Goal: Task Accomplishment & Management: Complete application form

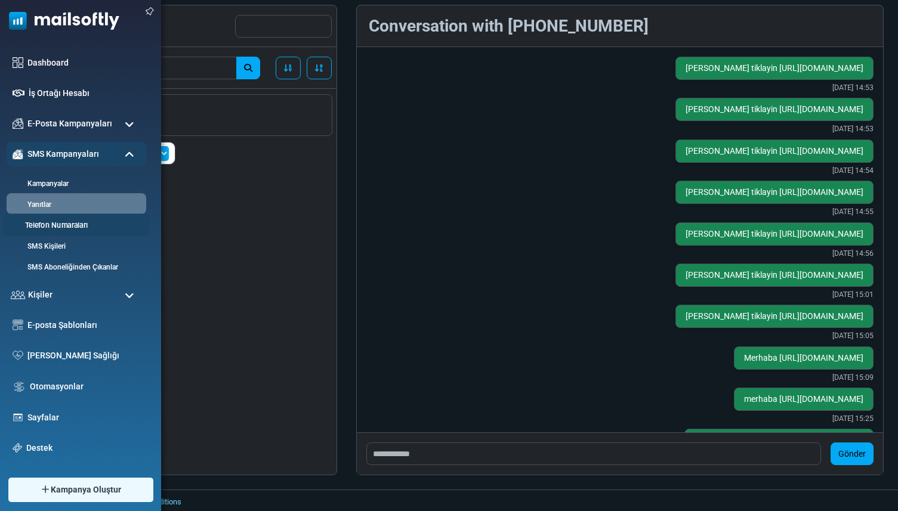
scroll to position [733, 0]
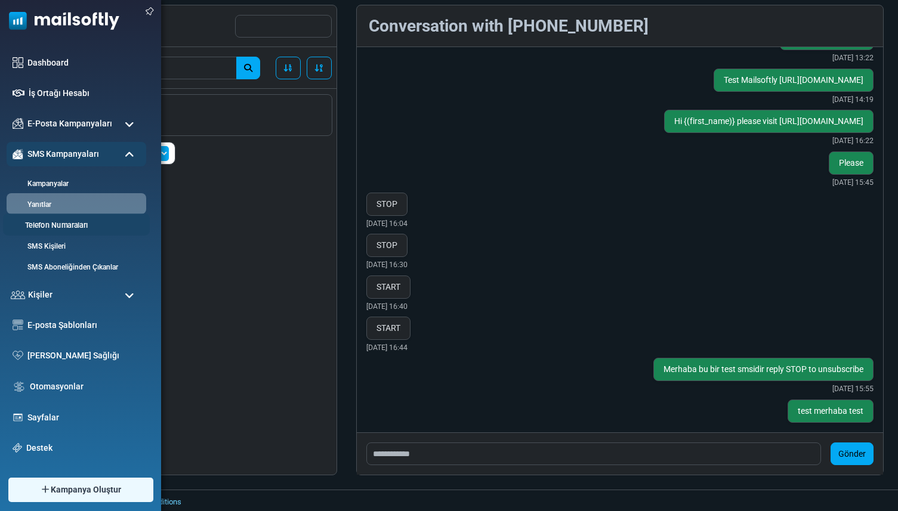
click at [43, 226] on link "Telefon Numaraları" at bounding box center [74, 225] width 143 height 11
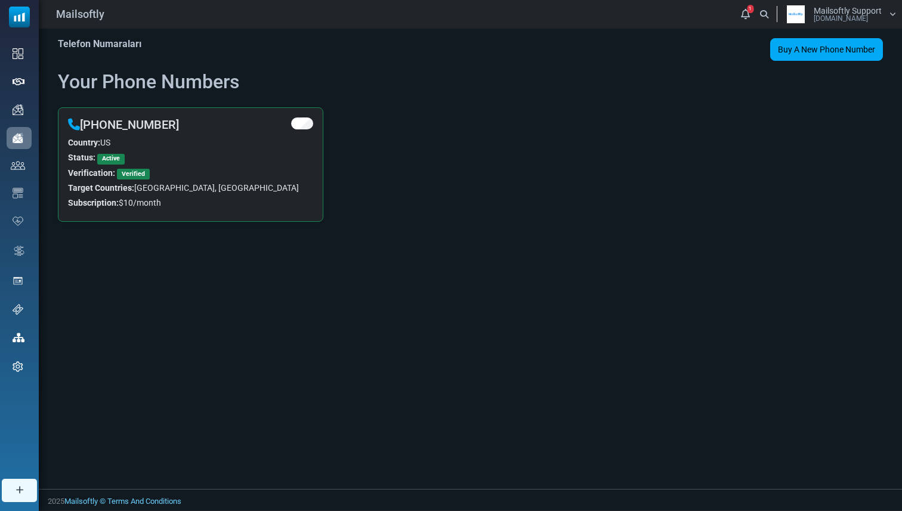
click at [875, 21] on div "Mailsoftly Support Mailsoftly.Com" at bounding box center [848, 15] width 68 height 16
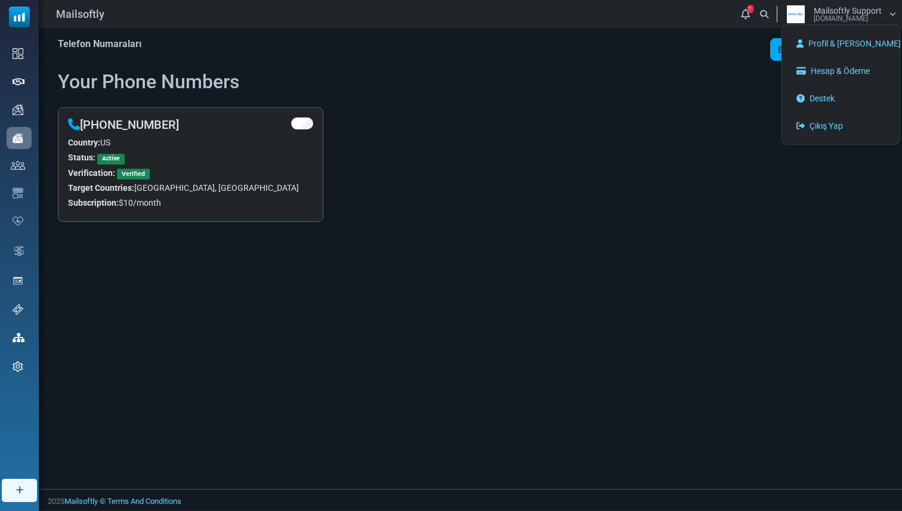
click at [215, 310] on div "Telefon Numaraları Buy A New Phone Number Buy Sms Credits Your Phone Numbers +1…" at bounding box center [470, 259] width 863 height 461
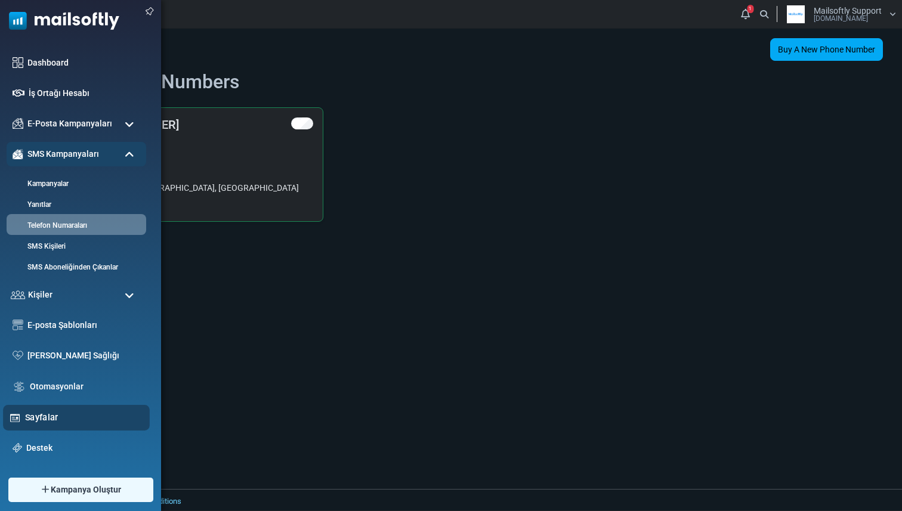
click at [36, 417] on link "Sayfalar" at bounding box center [84, 417] width 118 height 13
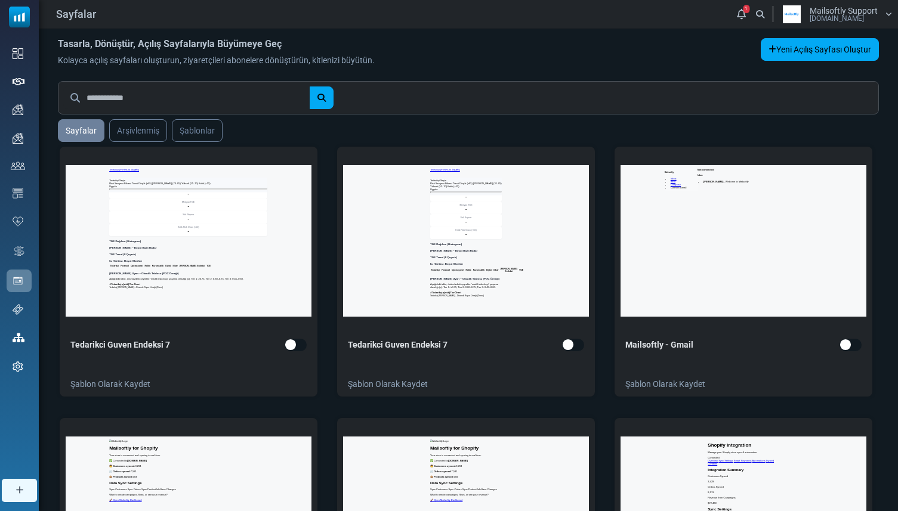
click at [867, 14] on span "Mailsoftly Support" at bounding box center [844, 11] width 68 height 8
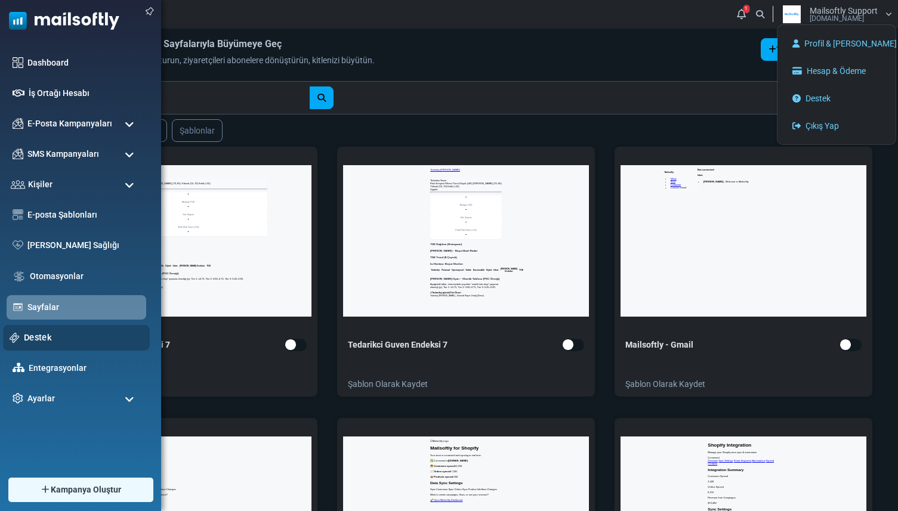
click at [39, 327] on div "Destek" at bounding box center [76, 338] width 147 height 26
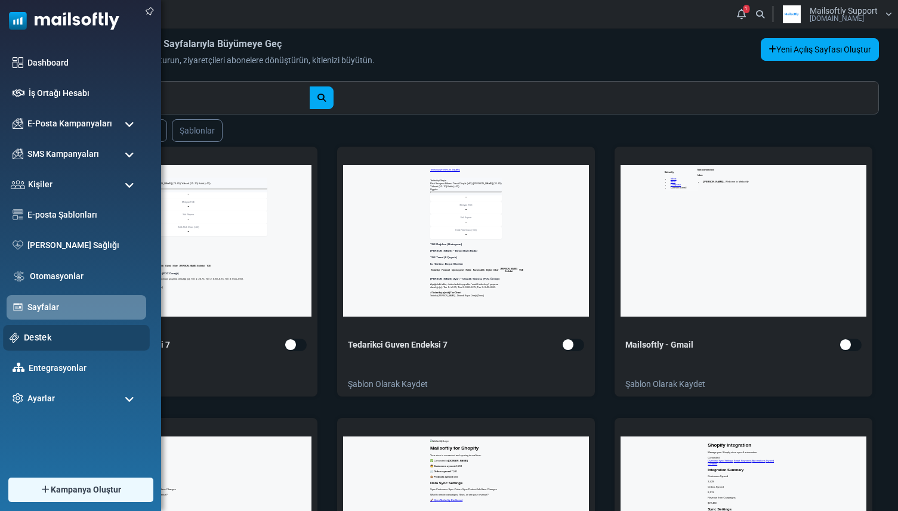
click at [38, 335] on link "Destek" at bounding box center [83, 337] width 119 height 13
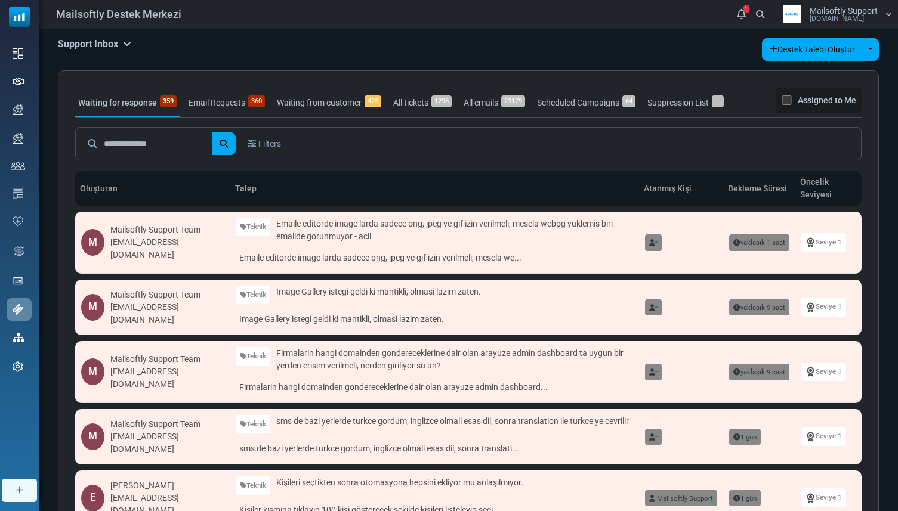
click at [118, 46] on h5 "Support Inbox" at bounding box center [94, 43] width 73 height 11
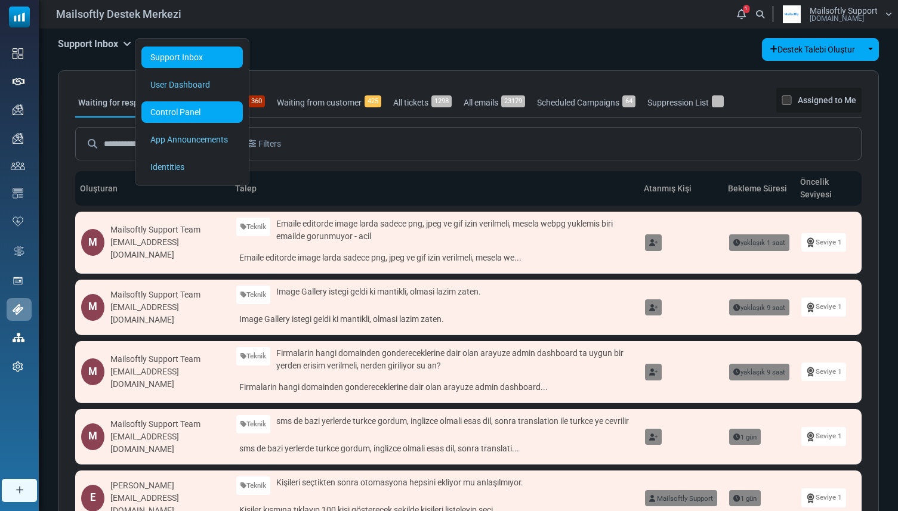
click at [174, 106] on link "Control Panel" at bounding box center [191, 111] width 101 height 21
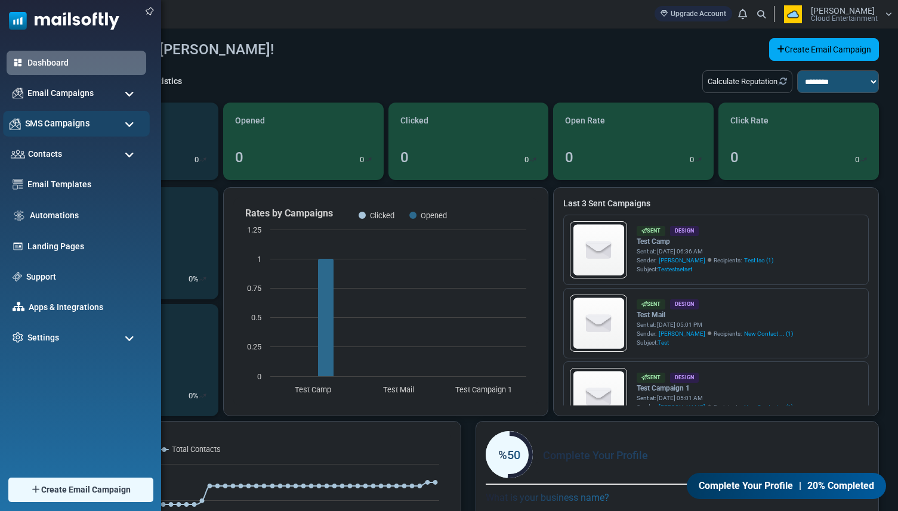
click at [64, 126] on span "SMS Campaigns" at bounding box center [57, 123] width 64 height 13
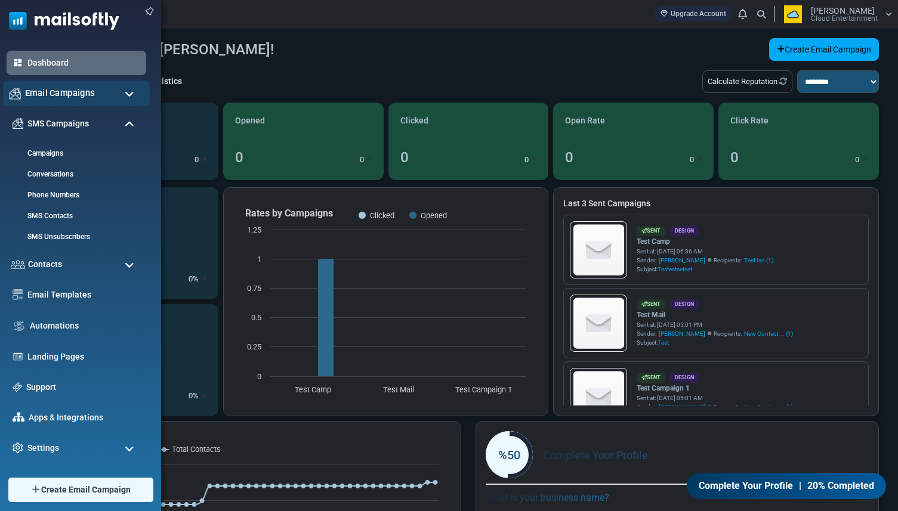
click at [78, 100] on div "Email Campaigns" at bounding box center [76, 94] width 147 height 26
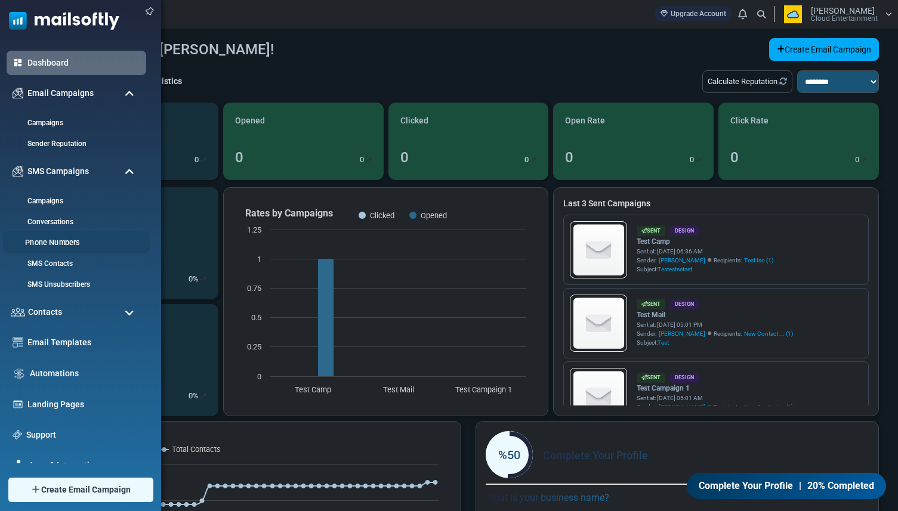
click at [59, 243] on link "Phone Numbers" at bounding box center [74, 242] width 143 height 11
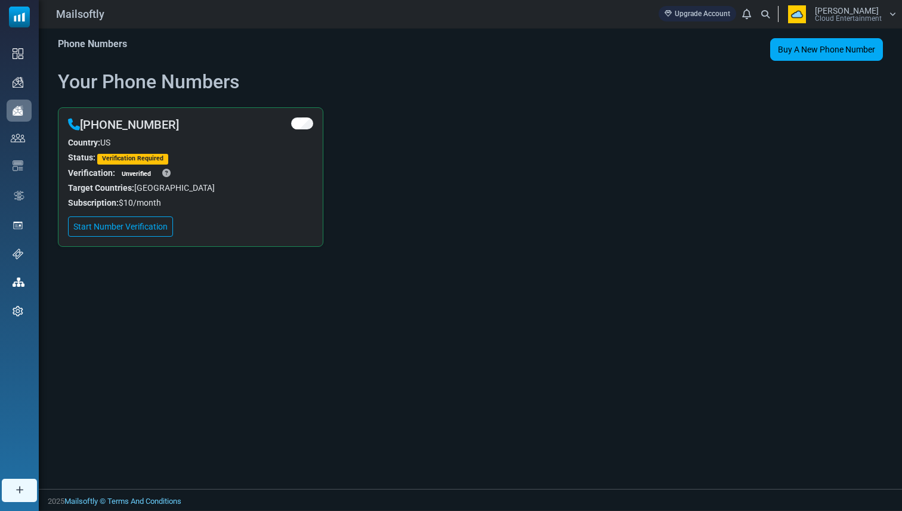
click at [866, 21] on span "Cloud Entertainment" at bounding box center [848, 18] width 67 height 7
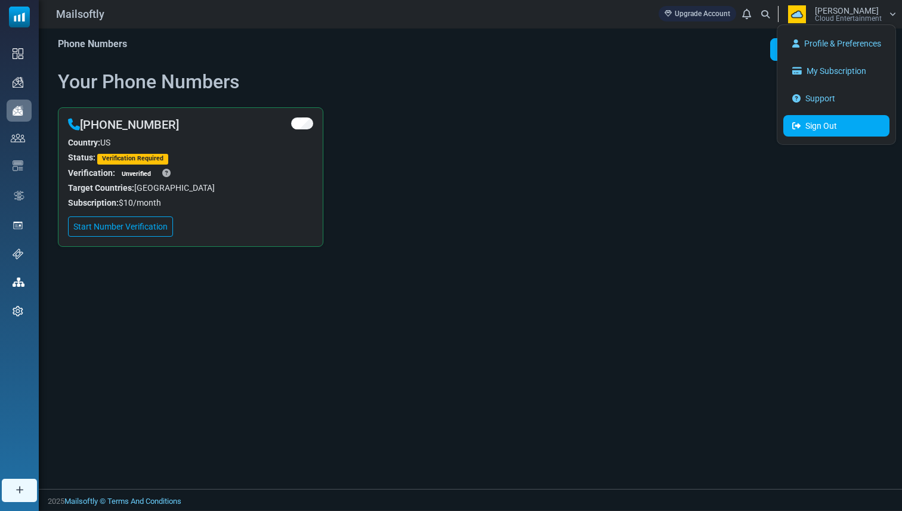
click at [840, 125] on link "Sign Out" at bounding box center [836, 125] width 106 height 21
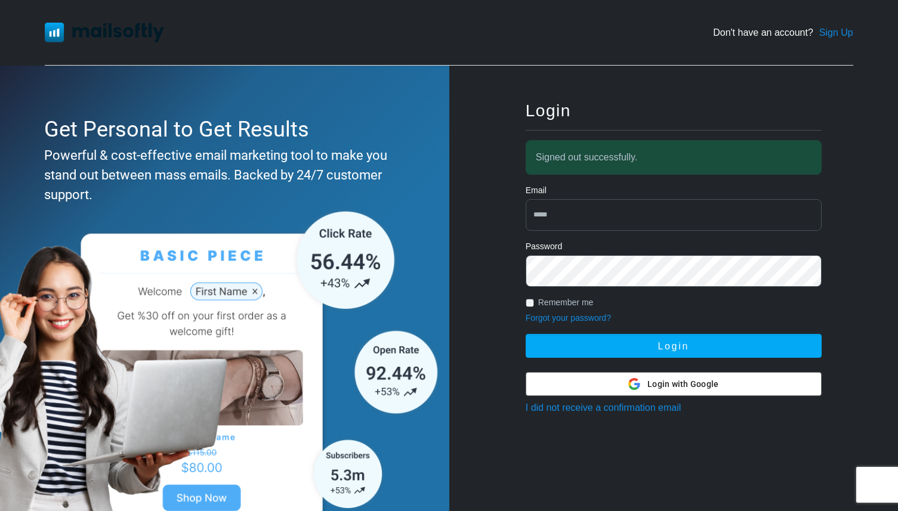
click at [569, 220] on input "email" at bounding box center [674, 215] width 296 height 32
type input "**********"
click at [526, 334] on button "Login" at bounding box center [674, 346] width 296 height 24
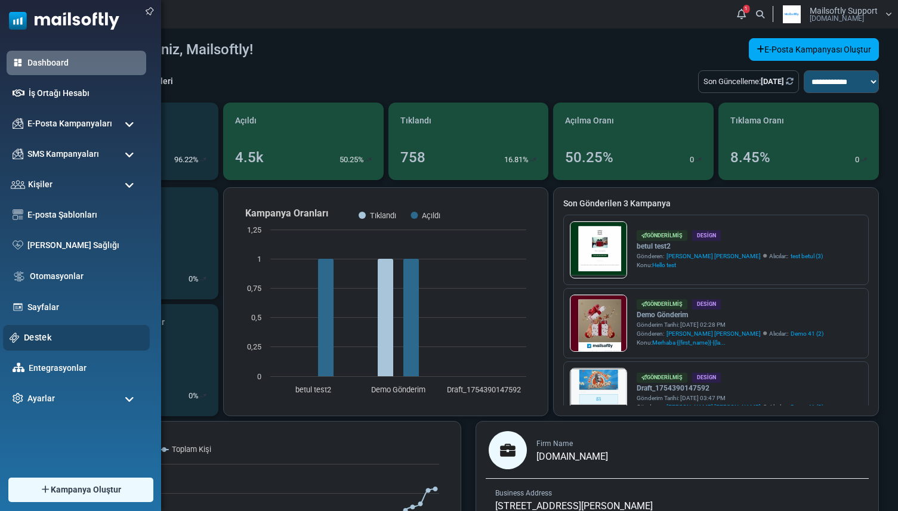
click at [34, 336] on link "Destek" at bounding box center [83, 337] width 119 height 13
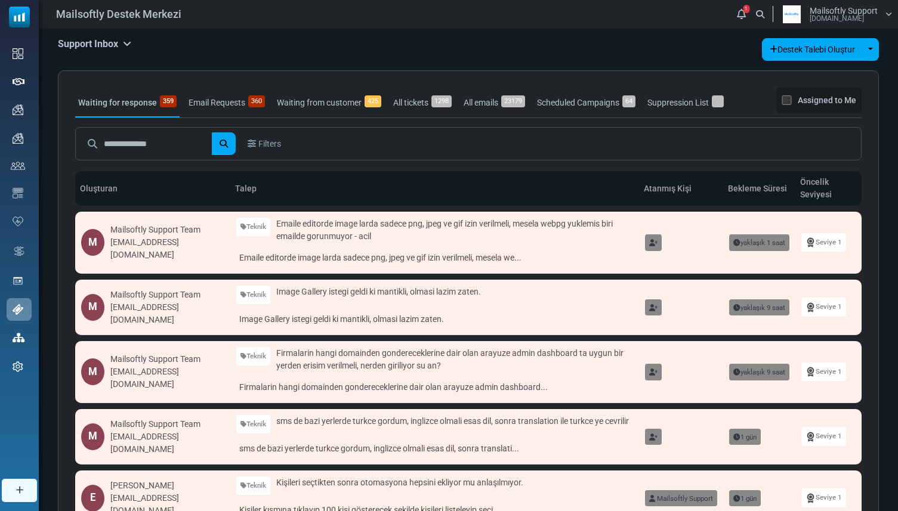
click at [122, 40] on h5 "Support Inbox" at bounding box center [94, 43] width 73 height 11
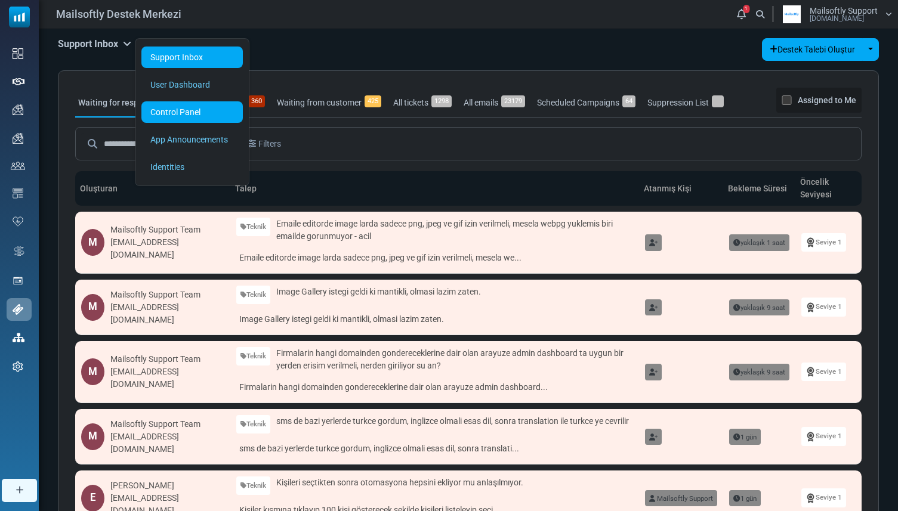
click at [163, 121] on link "Control Panel" at bounding box center [191, 111] width 101 height 21
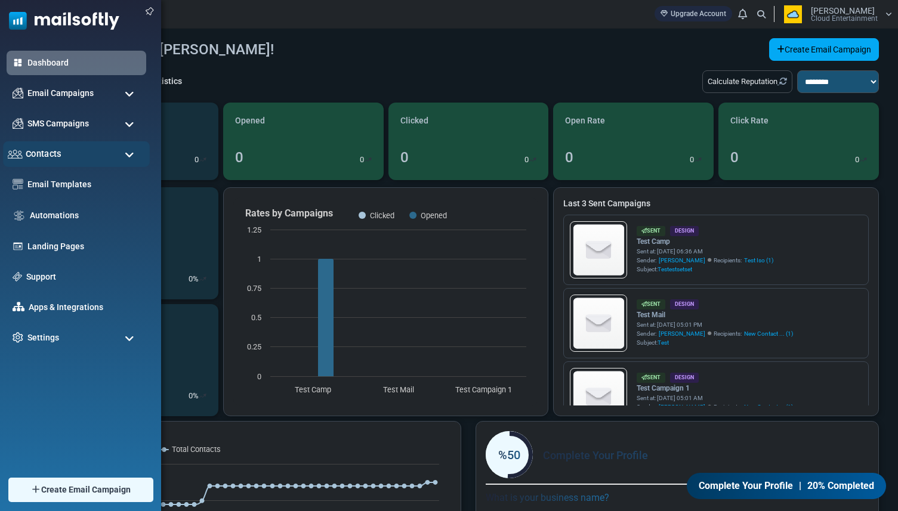
click at [42, 154] on span "Contacts" at bounding box center [44, 153] width 36 height 13
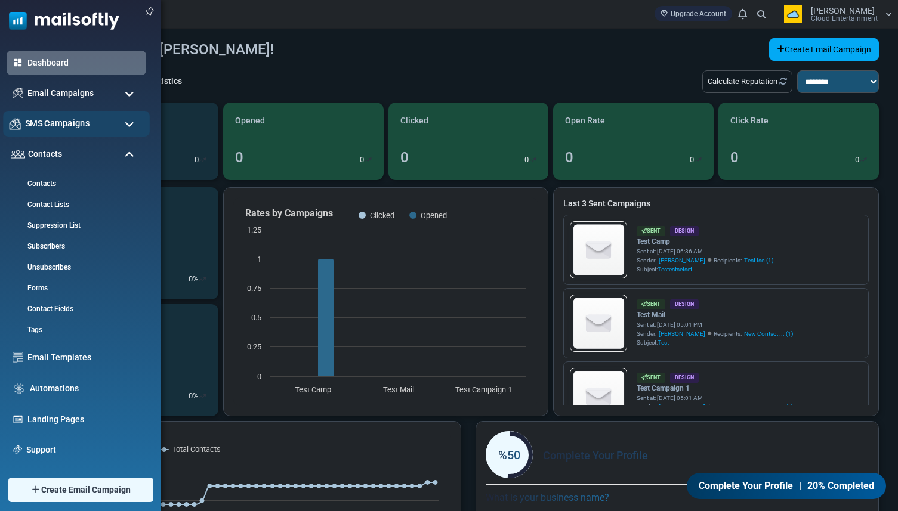
click at [44, 132] on div "SMS Campaigns" at bounding box center [76, 124] width 147 height 26
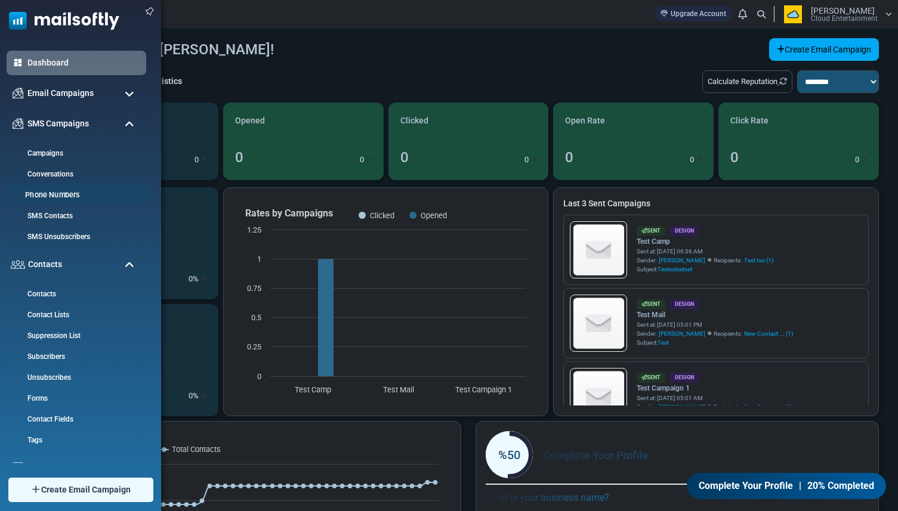
click at [56, 190] on link "Phone Numbers" at bounding box center [74, 195] width 143 height 11
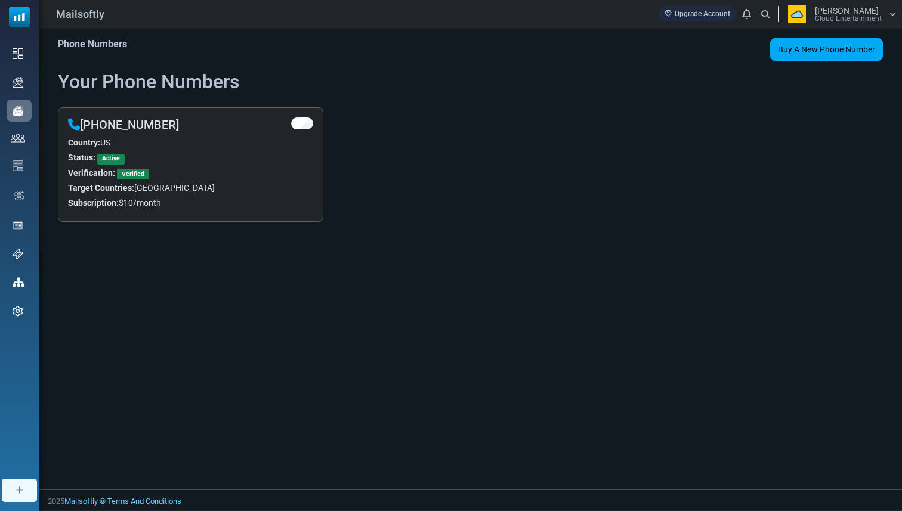
click at [243, 74] on h2 "Your Phone Numbers" at bounding box center [470, 81] width 825 height 23
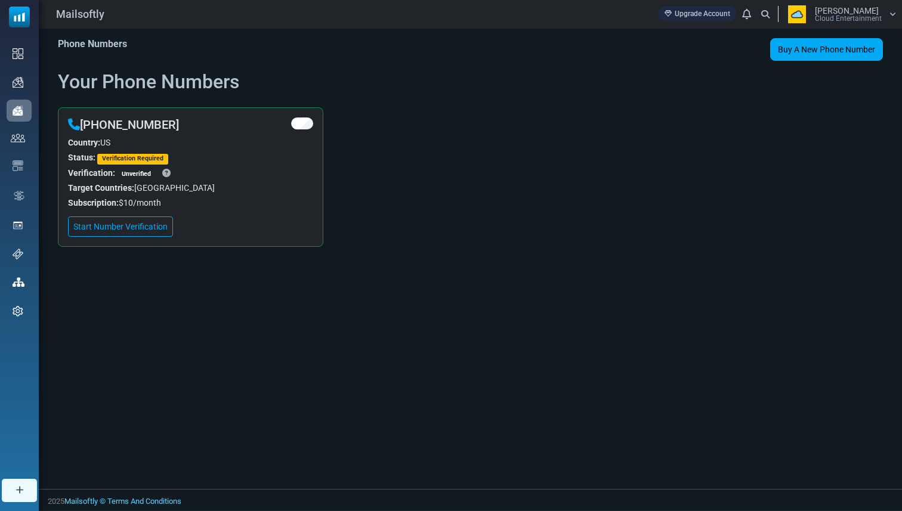
click at [158, 274] on div "Phone Numbers Buy A New Phone Number Buy Sms Credits Your Phone Numbers [PHONE_…" at bounding box center [470, 259] width 863 height 461
click at [143, 232] on link "Start Number Verification" at bounding box center [120, 227] width 105 height 20
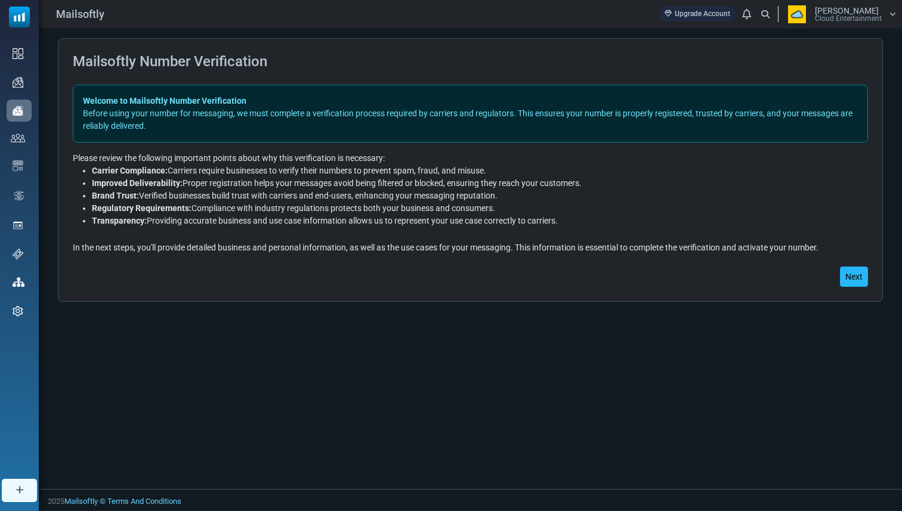
click at [846, 277] on button "Next" at bounding box center [854, 277] width 28 height 20
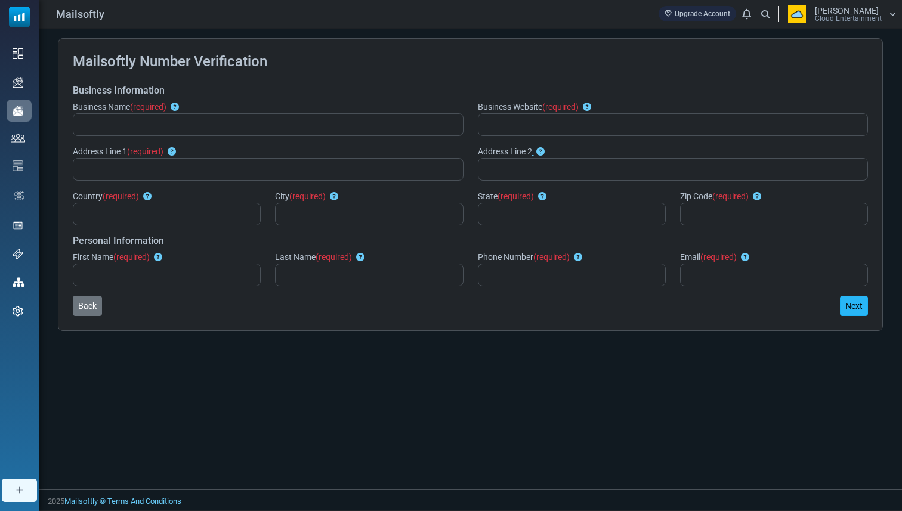
click at [844, 303] on button "Next" at bounding box center [854, 306] width 28 height 20
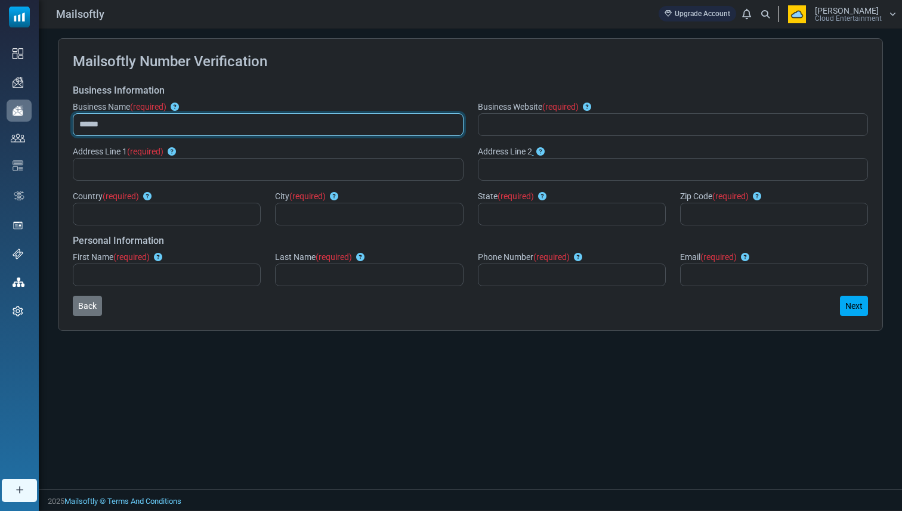
type input "******"
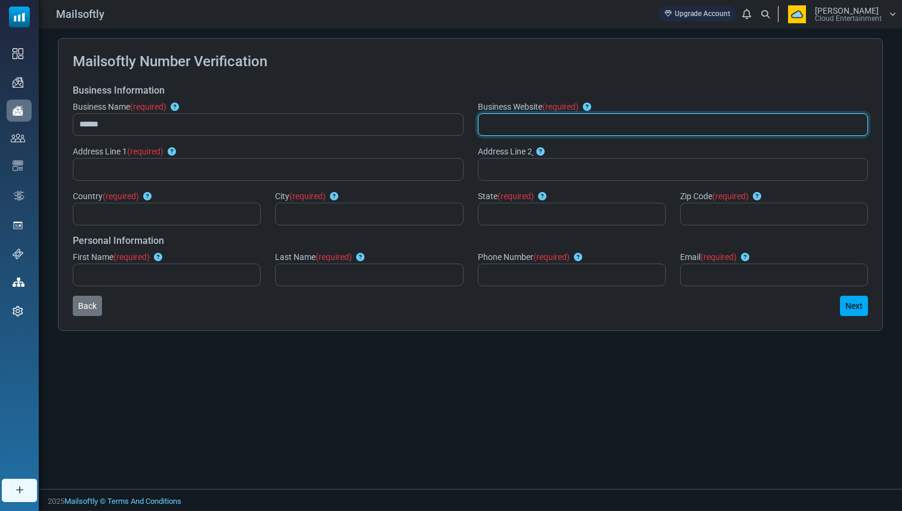
click at [558, 128] on input "*" at bounding box center [673, 124] width 391 height 23
type input "***"
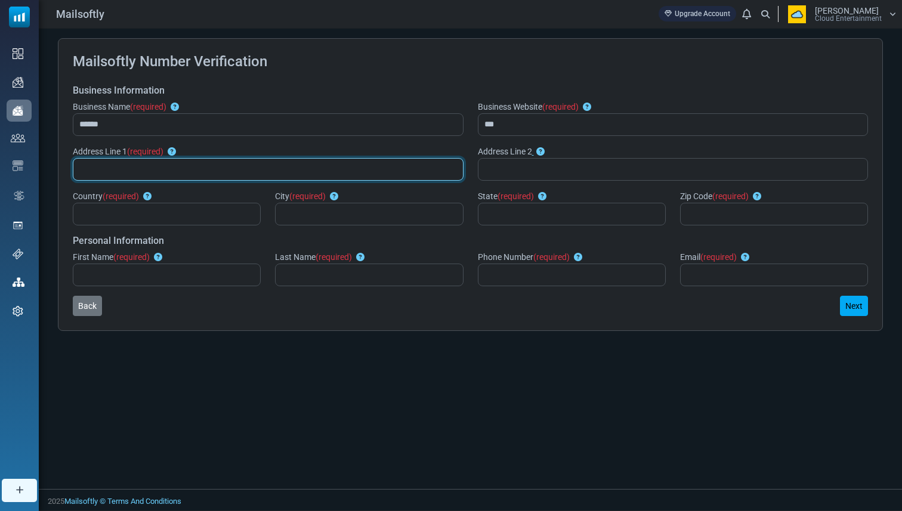
click at [425, 160] on input "text" at bounding box center [268, 169] width 391 height 23
type input "***"
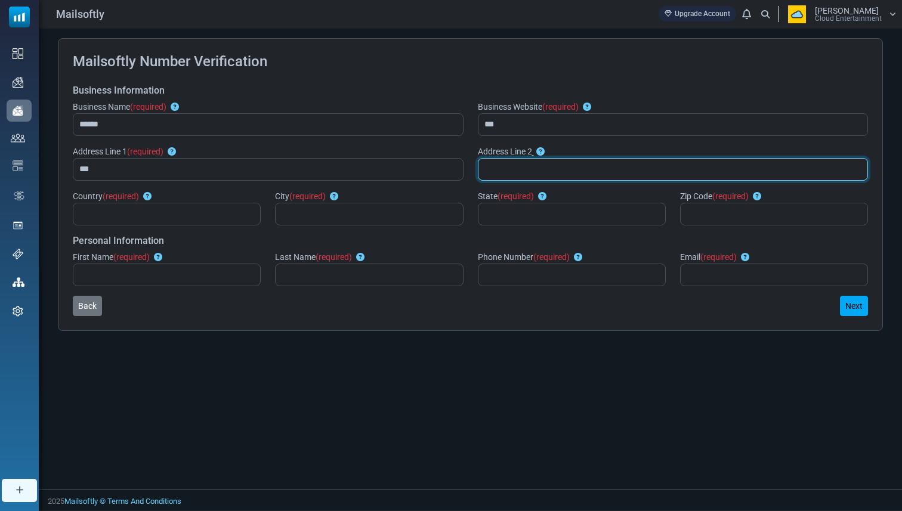
click at [516, 177] on input "text" at bounding box center [673, 169] width 391 height 23
type input "***"
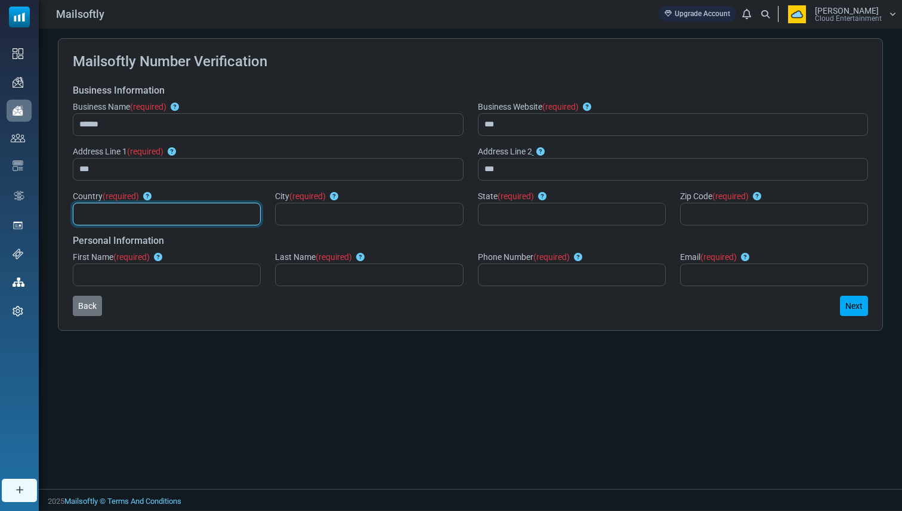
click at [226, 214] on input "text" at bounding box center [167, 214] width 188 height 23
type input "***"
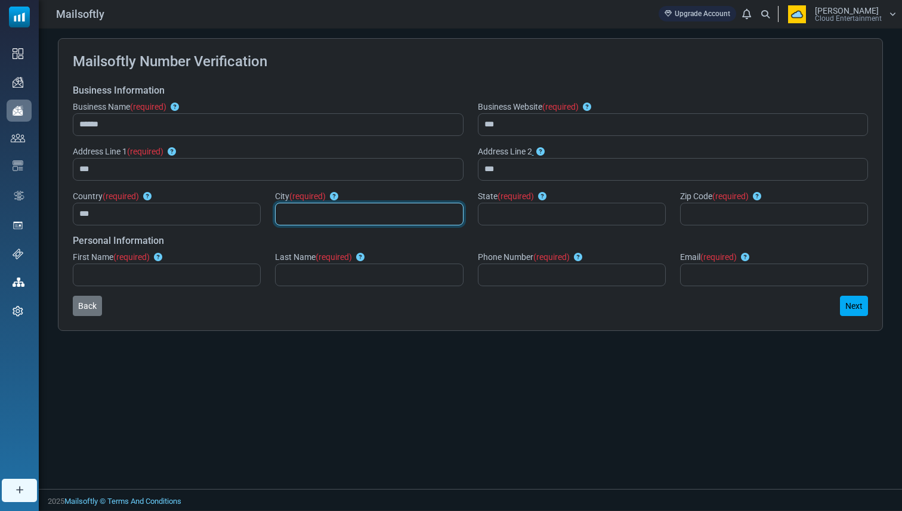
click at [331, 214] on input "text" at bounding box center [369, 214] width 188 height 23
type input "***"
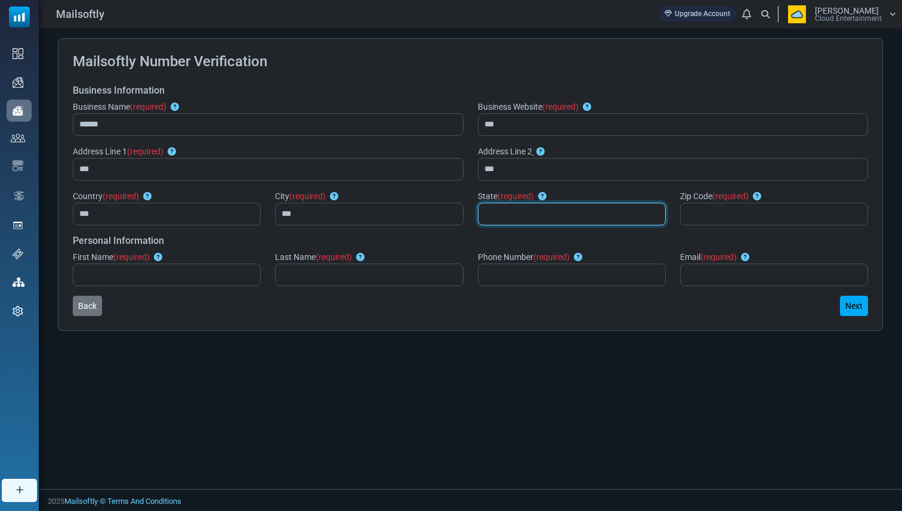
click at [510, 218] on input "text" at bounding box center [572, 214] width 188 height 23
type input "***"
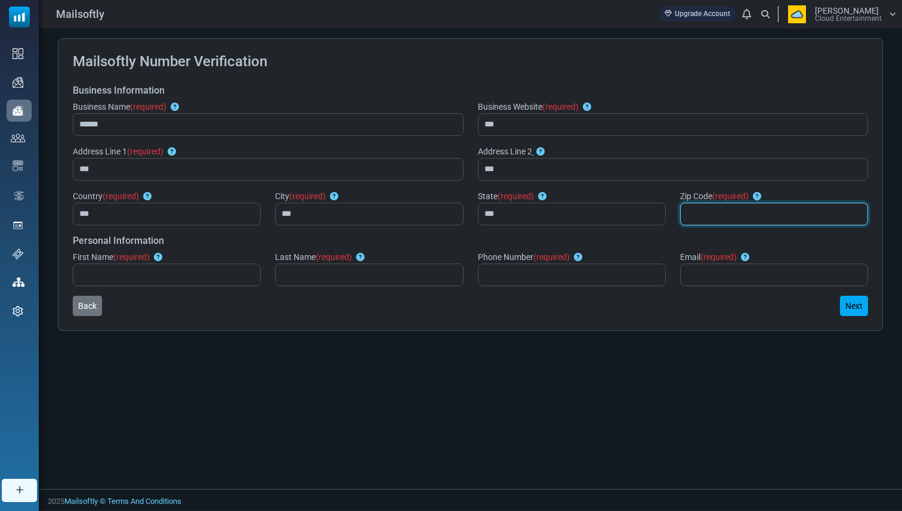
click at [690, 220] on input "text" at bounding box center [774, 214] width 188 height 23
type input "***"
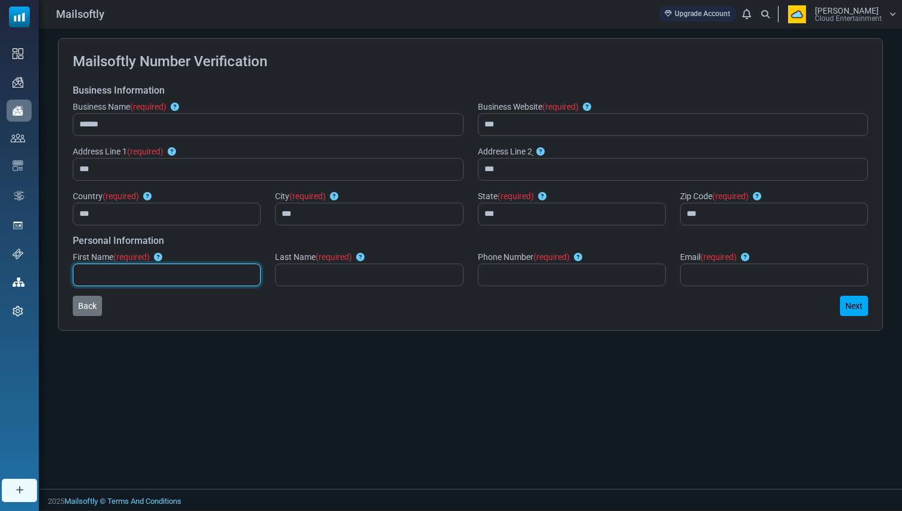
click at [218, 279] on input "text" at bounding box center [167, 275] width 188 height 23
type input "***"
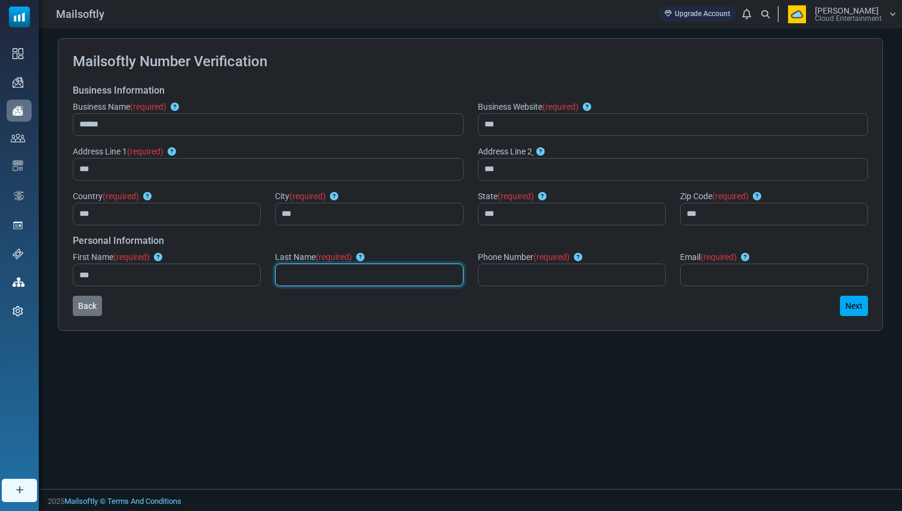
click at [325, 279] on input "text" at bounding box center [369, 275] width 188 height 23
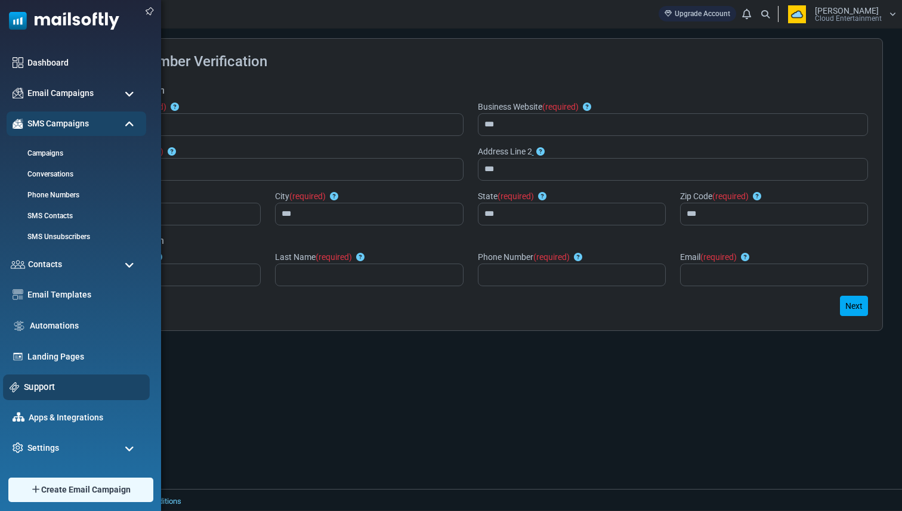
click at [41, 384] on link "Support" at bounding box center [83, 387] width 119 height 13
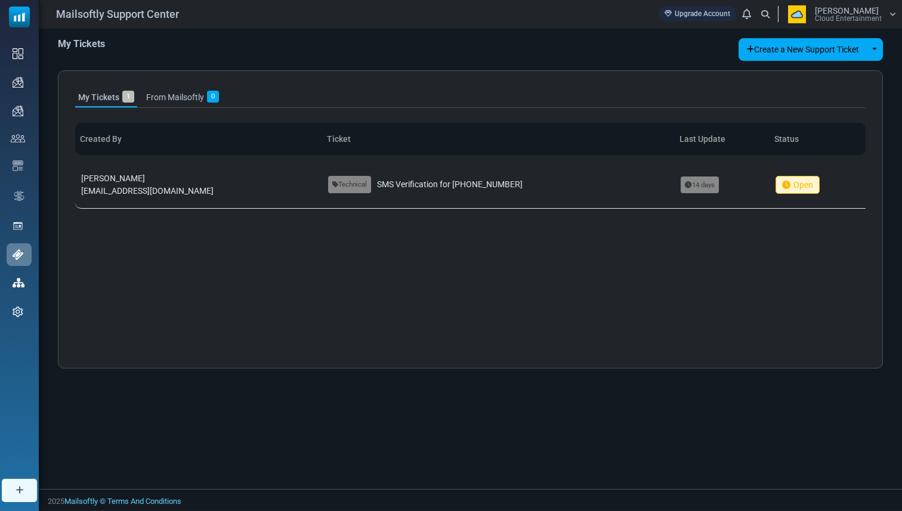
click at [213, 186] on td "İsmail Dönmez ismail.donmez@albertsolino.com" at bounding box center [198, 185] width 247 height 48
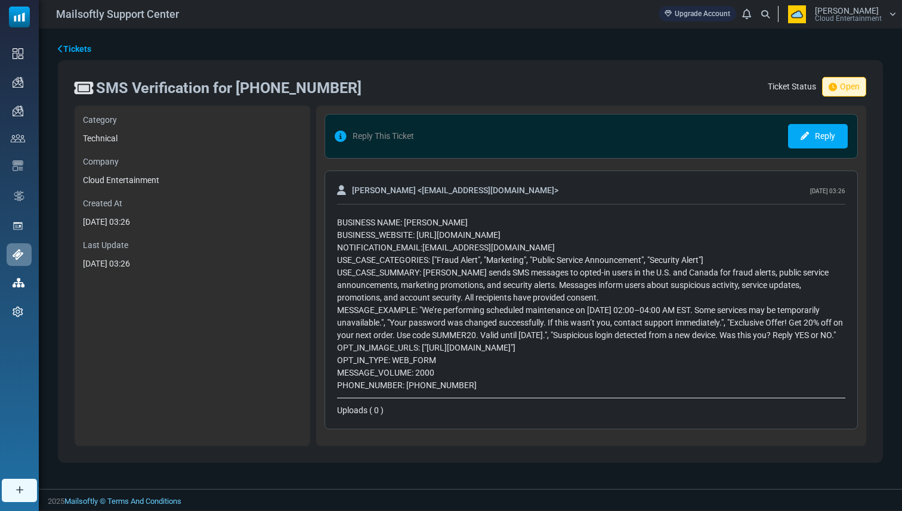
drag, startPoint x: 467, startPoint y: 382, endPoint x: 338, endPoint y: 223, distance: 205.3
click at [337, 223] on div "BUSINESS NAME: Albertsolino BUSINESS_WEBSITE: [URL][DOMAIN_NAME] NOTIFICATION_E…" at bounding box center [591, 304] width 508 height 175
click at [403, 226] on div "BUSINESS NAME: Albertsolino BUSINESS_WEBSITE: [URL][DOMAIN_NAME] NOTIFICATION_E…" at bounding box center [591, 304] width 508 height 175
drag, startPoint x: 420, startPoint y: 234, endPoint x: 563, endPoint y: 234, distance: 143.2
click at [564, 234] on div "BUSINESS NAME: Albertsolino BUSINESS_WEBSITE: [URL][DOMAIN_NAME] NOTIFICATION_E…" at bounding box center [591, 304] width 508 height 175
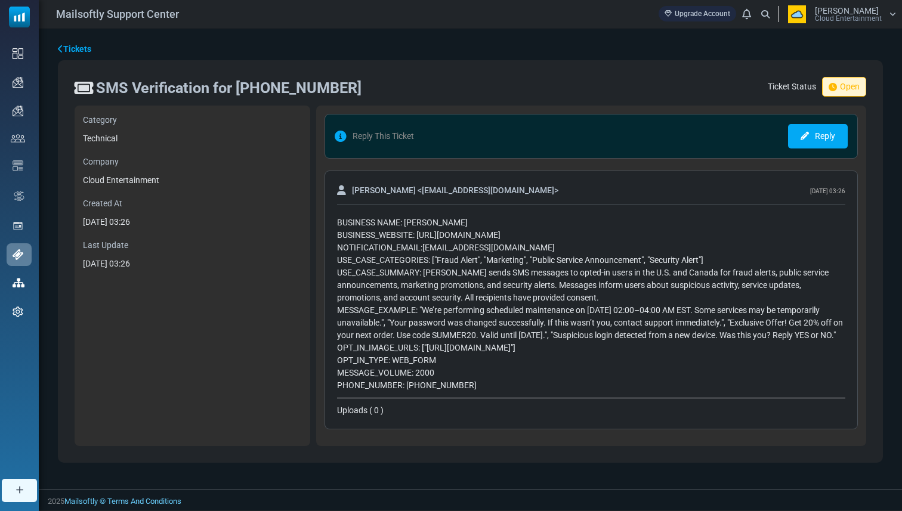
click at [563, 234] on div "BUSINESS NAME: Albertsolino BUSINESS_WEBSITE: [URL][DOMAIN_NAME] NOTIFICATION_E…" at bounding box center [591, 304] width 508 height 175
